Goal: Task Accomplishment & Management: Manage account settings

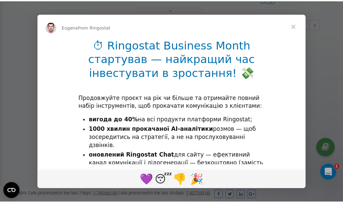
scroll to position [203, 0]
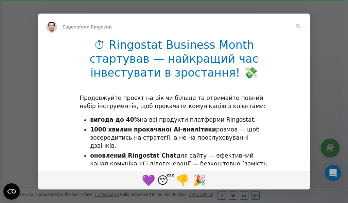
click at [299, 25] on span "Close" at bounding box center [297, 26] width 24 height 24
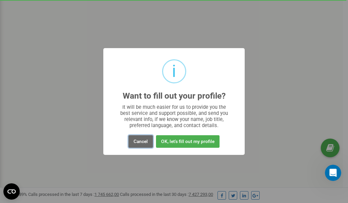
click at [140, 142] on button "Cancel" at bounding box center [140, 141] width 24 height 13
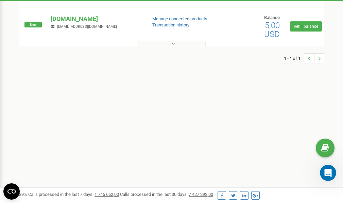
scroll to position [0, 0]
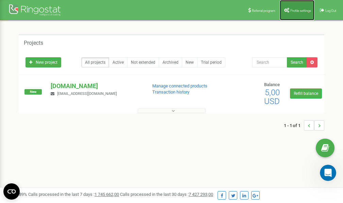
click at [294, 12] on link "Profile settings" at bounding box center [296, 10] width 35 height 20
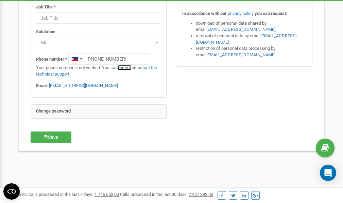
click at [129, 68] on link "verify it" at bounding box center [124, 67] width 14 height 5
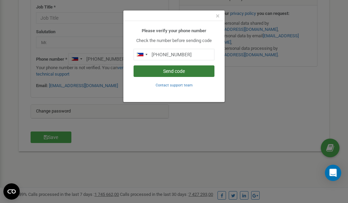
click at [169, 72] on button "Send code" at bounding box center [173, 72] width 81 height 12
